Goal: Information Seeking & Learning: Learn about a topic

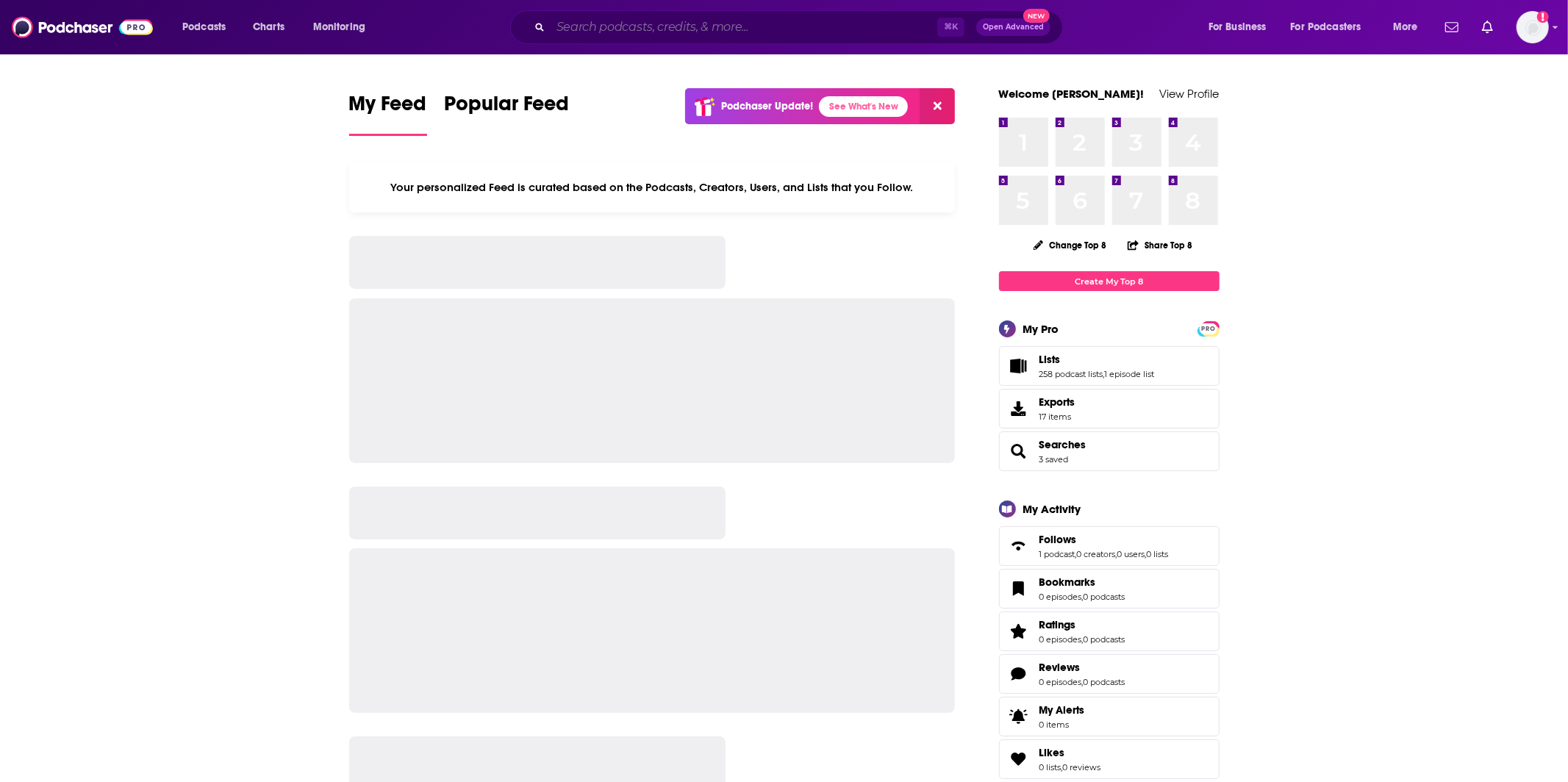
click at [559, 20] on input "Search podcasts, credits, & more..." at bounding box center [744, 27] width 387 height 23
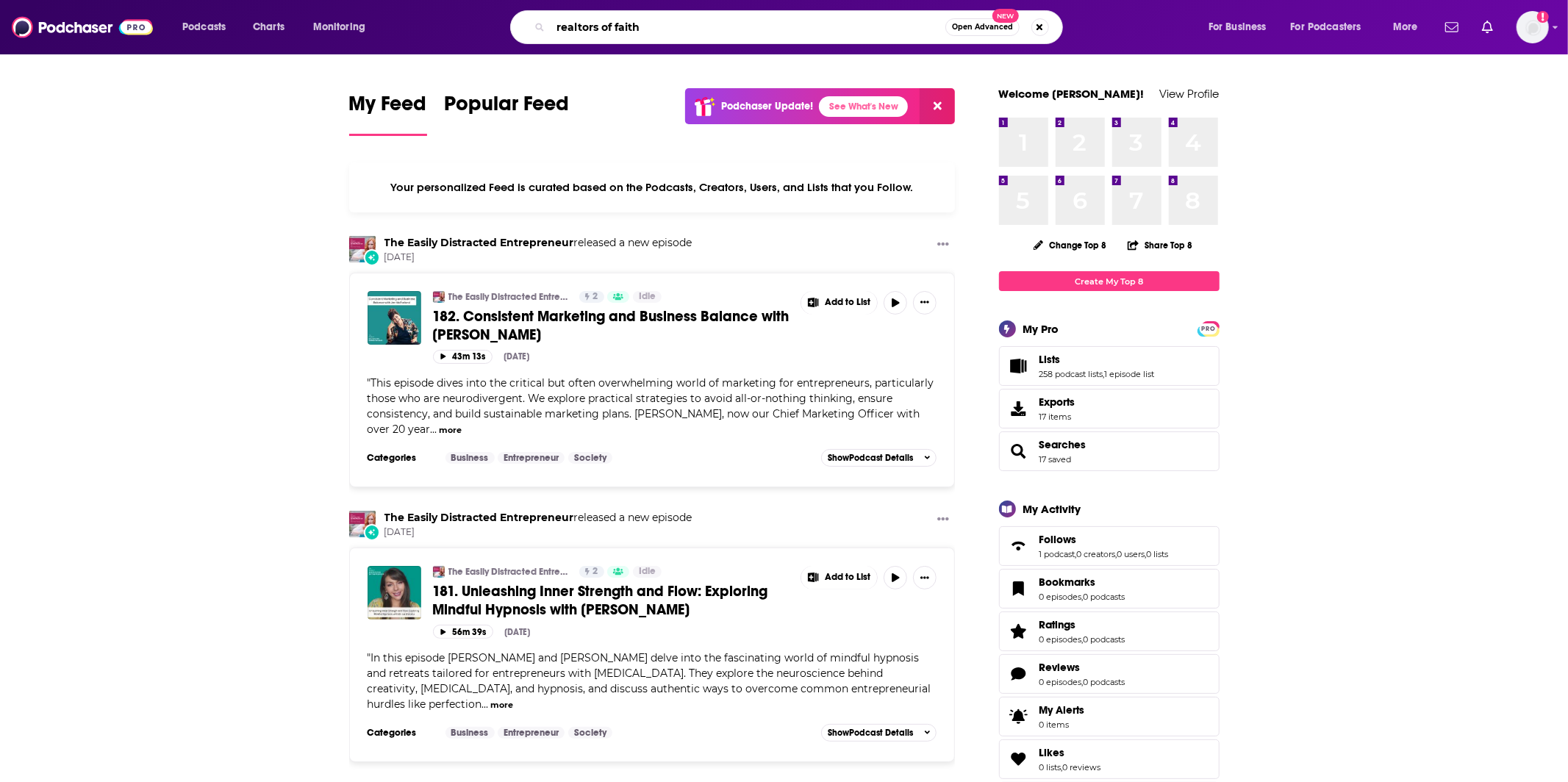
type input "realtors of faith"
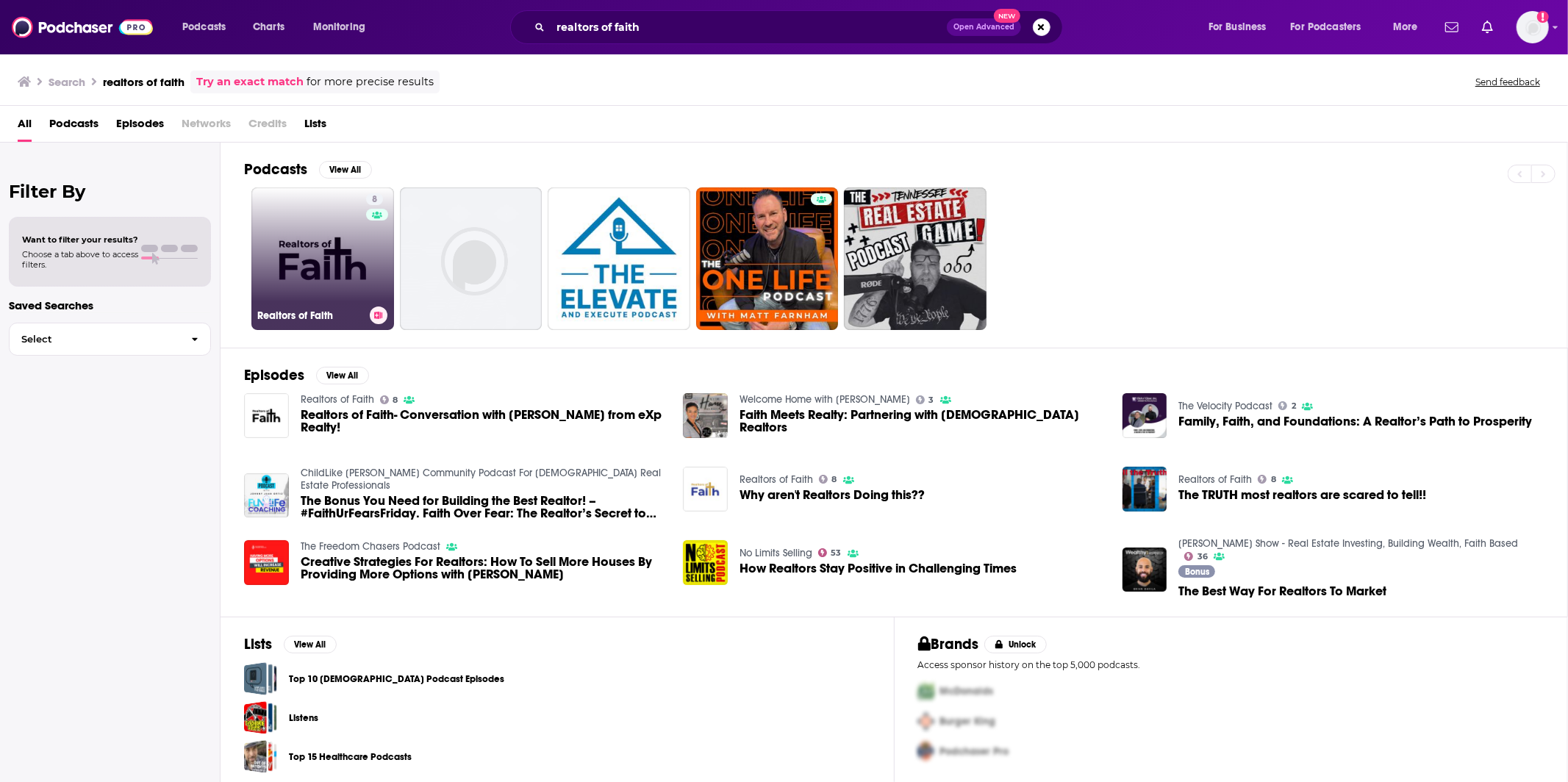
click at [321, 255] on link "8 Realtors of Faith" at bounding box center [322, 258] width 142 height 142
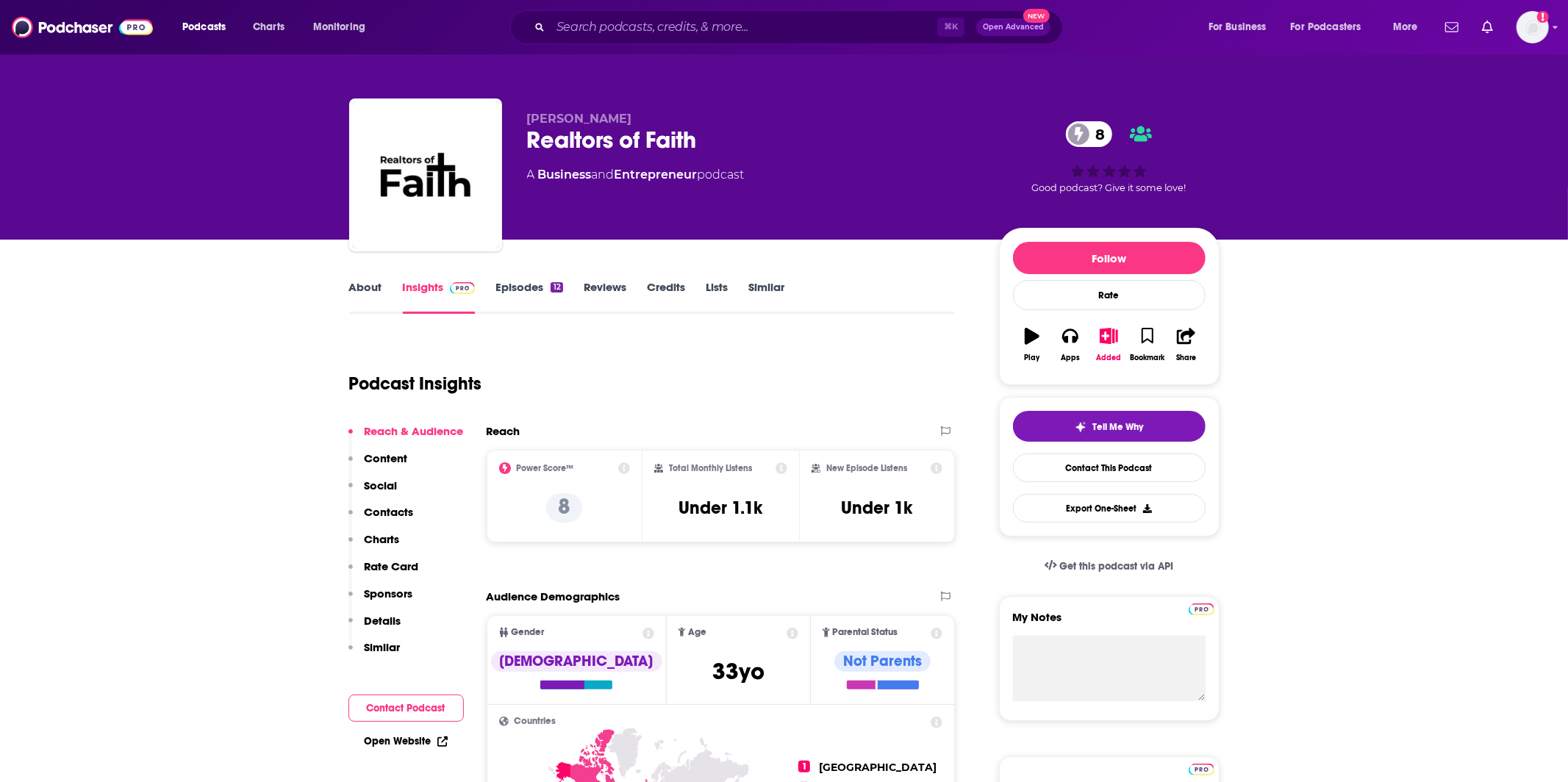
click at [358, 291] on link "About" at bounding box center [366, 297] width 33 height 34
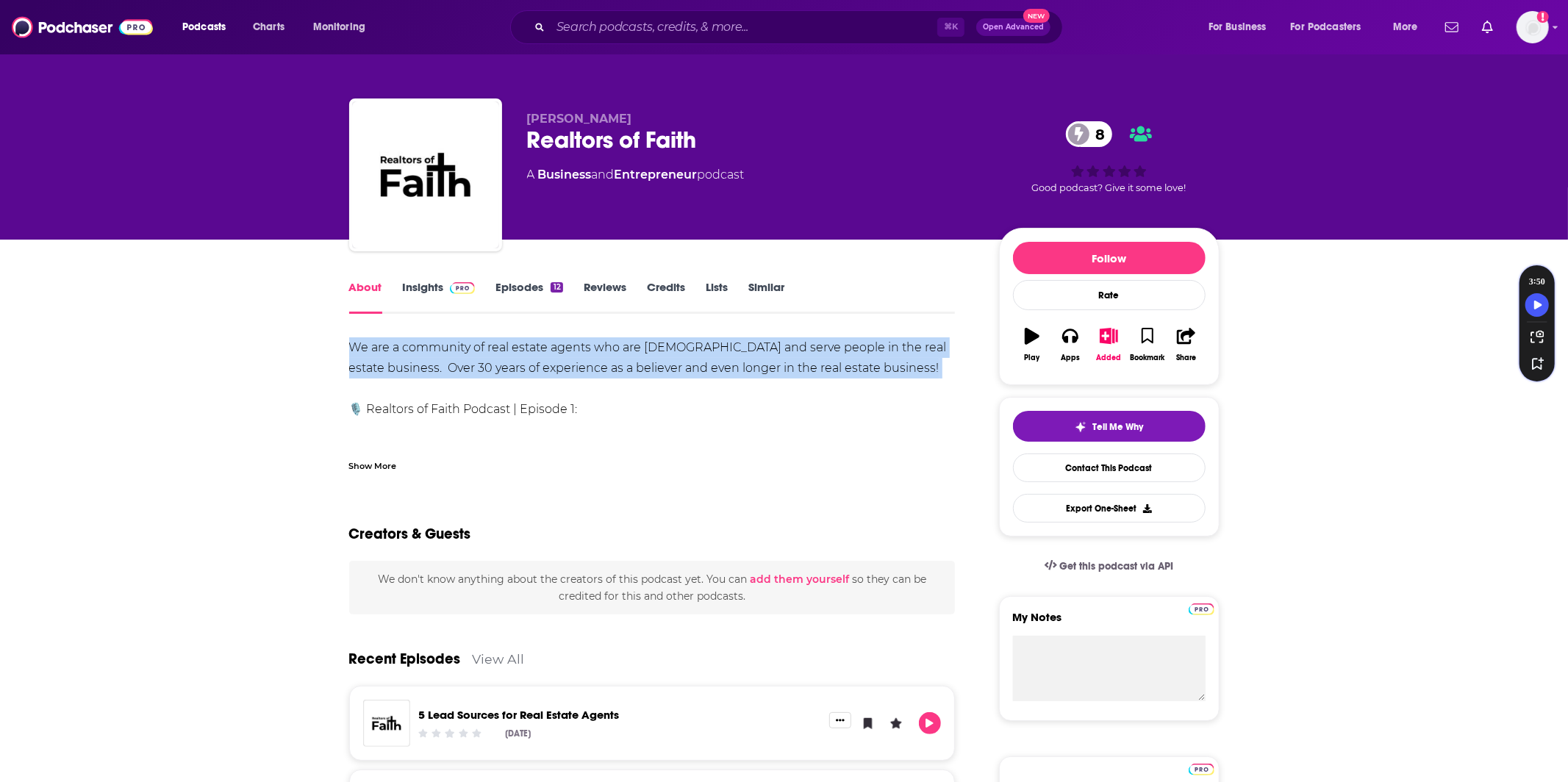
drag, startPoint x: 333, startPoint y: 343, endPoint x: 972, endPoint y: 390, distance: 640.7
copy div "We are a community of real estate agents who are [DEMOGRAPHIC_DATA] and serve p…"
click at [1068, 361] on div "Apps" at bounding box center [1070, 358] width 19 height 9
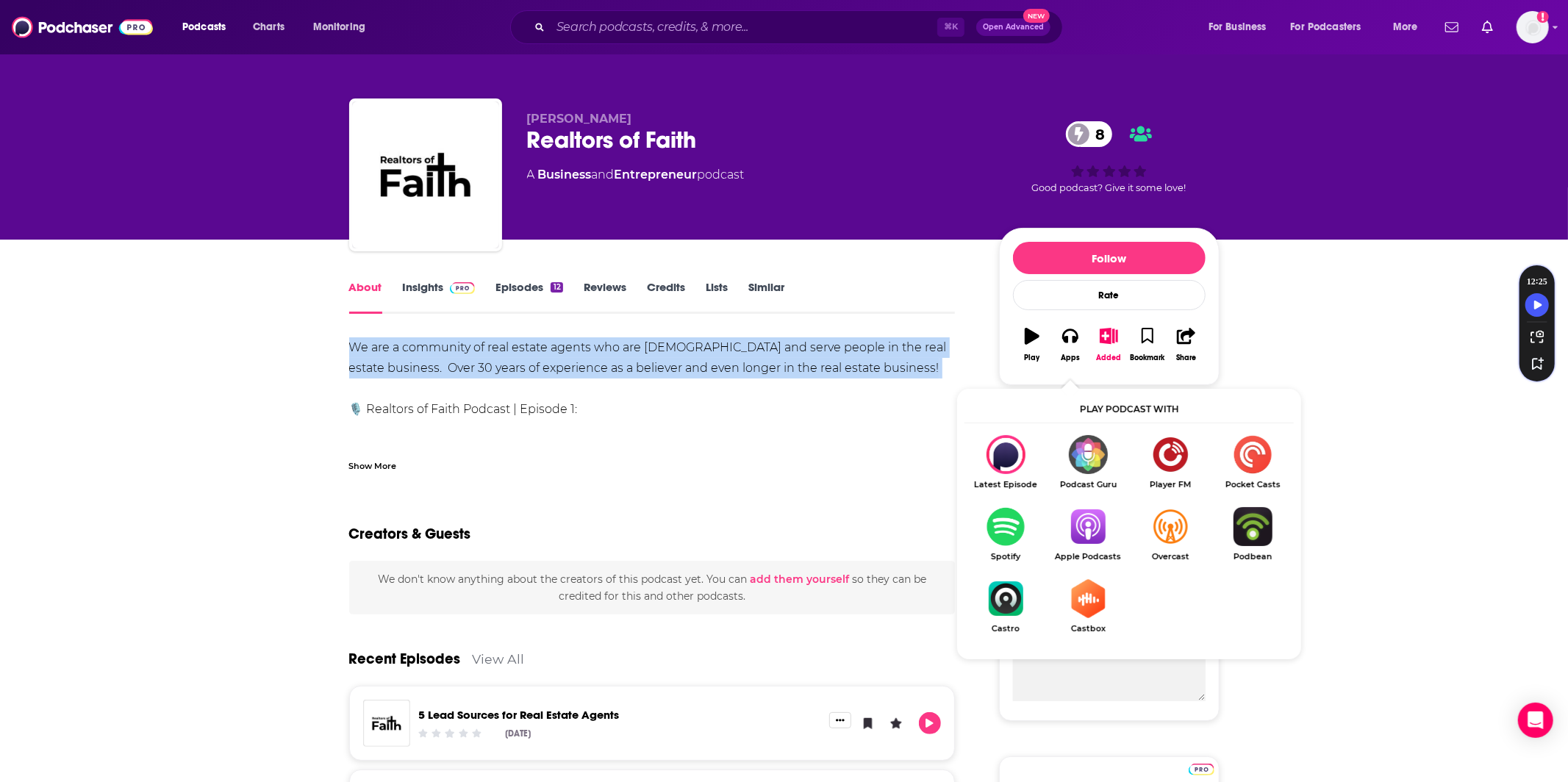
click at [1089, 525] on img "Show Listen On dropdown" at bounding box center [1088, 527] width 82 height 39
